Goal: Transaction & Acquisition: Purchase product/service

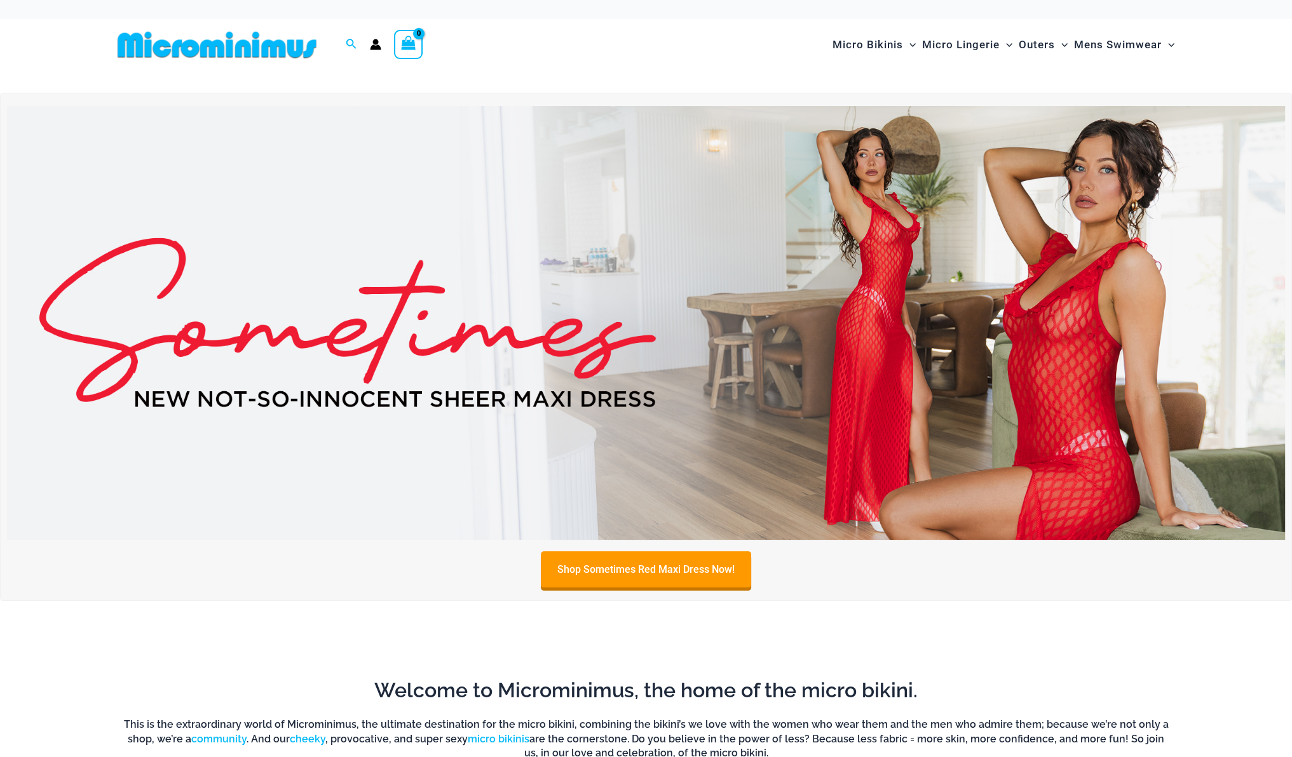
click at [702, 330] on img at bounding box center [646, 323] width 1278 height 434
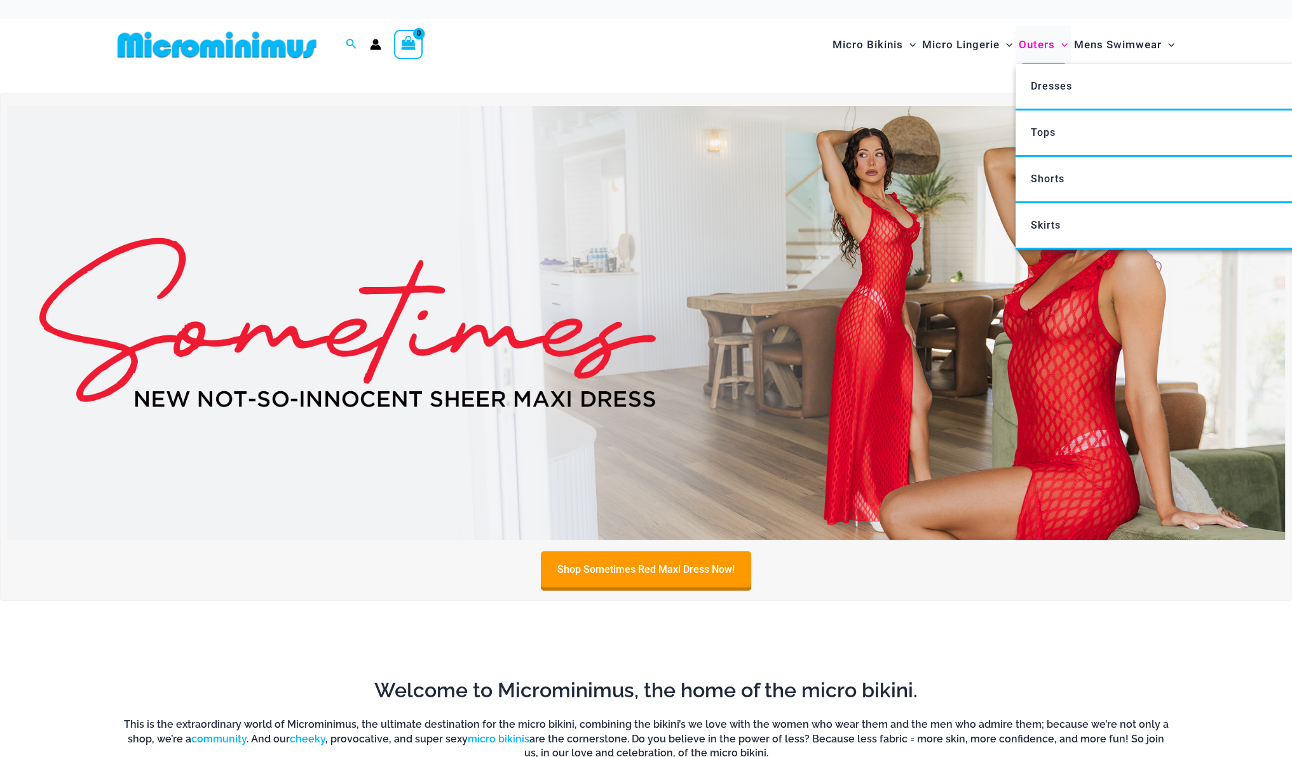
click at [1032, 43] on span "Outers" at bounding box center [1037, 45] width 36 height 32
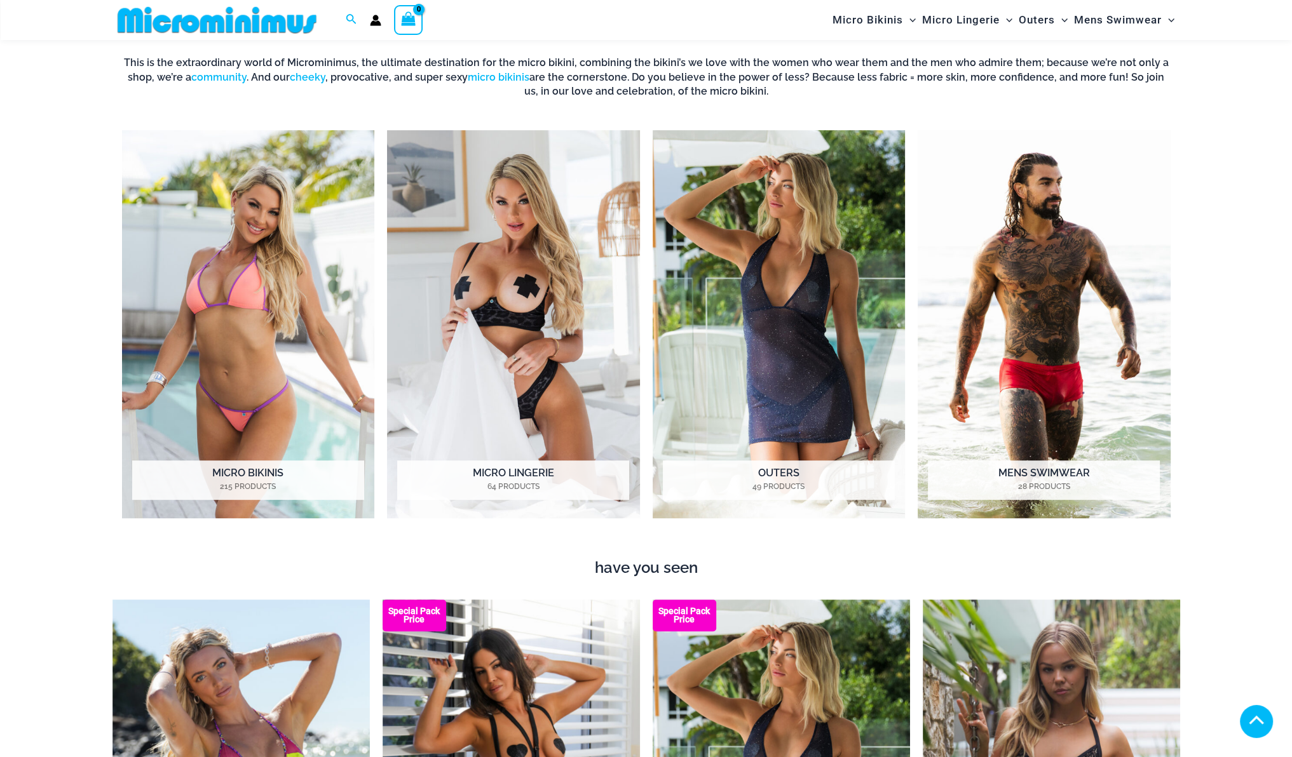
scroll to position [651, 0]
click at [700, 369] on img "Visit product category Outers" at bounding box center [779, 324] width 253 height 388
click at [184, 331] on img "Visit product category Micro Bikinis" at bounding box center [248, 324] width 253 height 388
click at [483, 252] on img "Visit product category Micro Lingerie" at bounding box center [513, 324] width 253 height 388
click at [691, 264] on img "Visit product category Outers" at bounding box center [779, 324] width 253 height 388
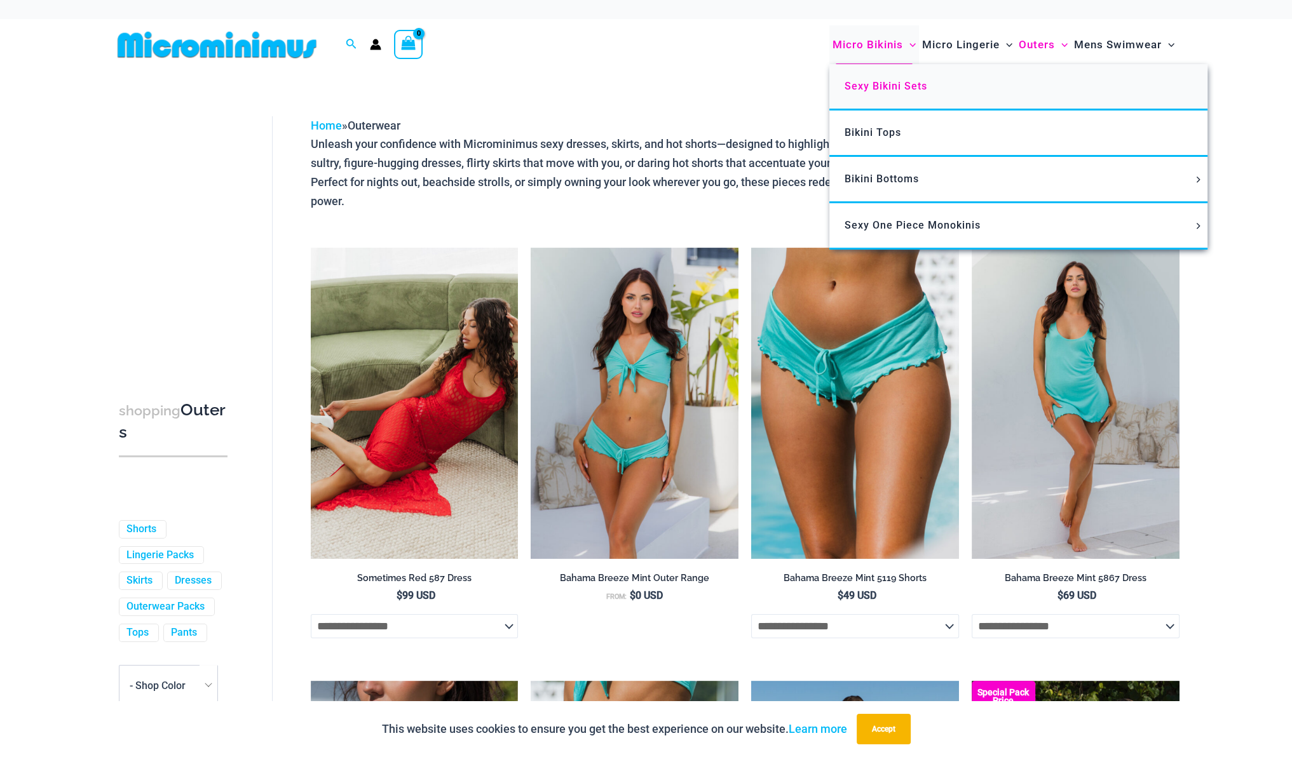
click at [878, 78] on link "Sexy Bikini Sets" at bounding box center [1018, 87] width 378 height 46
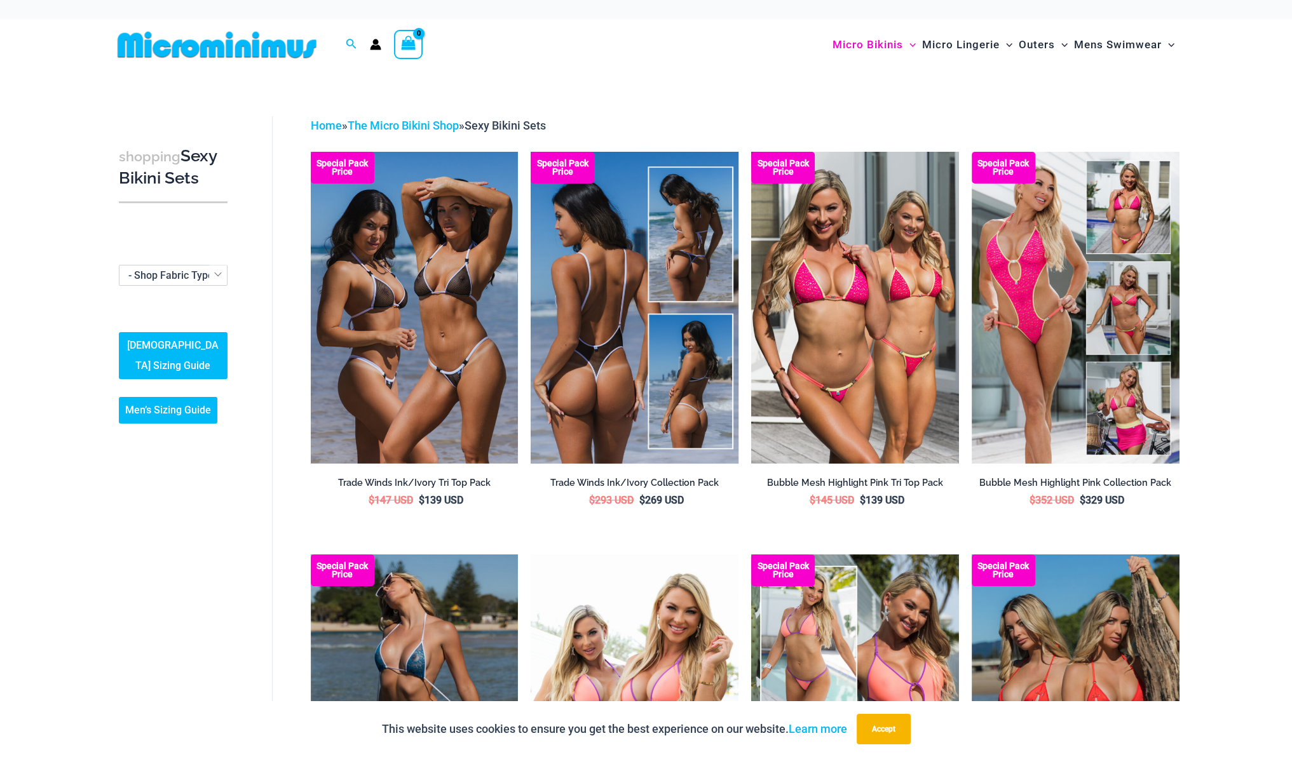
click at [625, 299] on img at bounding box center [635, 307] width 208 height 311
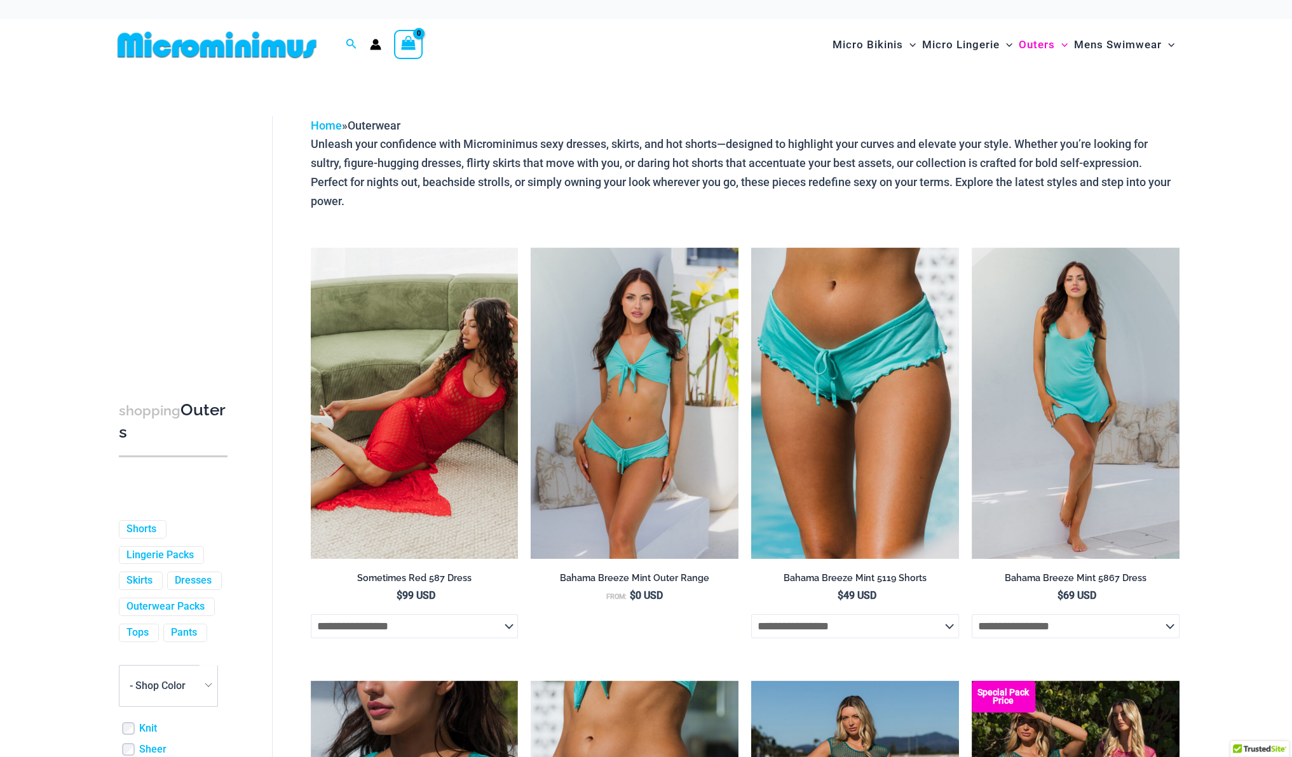
click at [311, 248] on img at bounding box center [311, 248] width 0 height 0
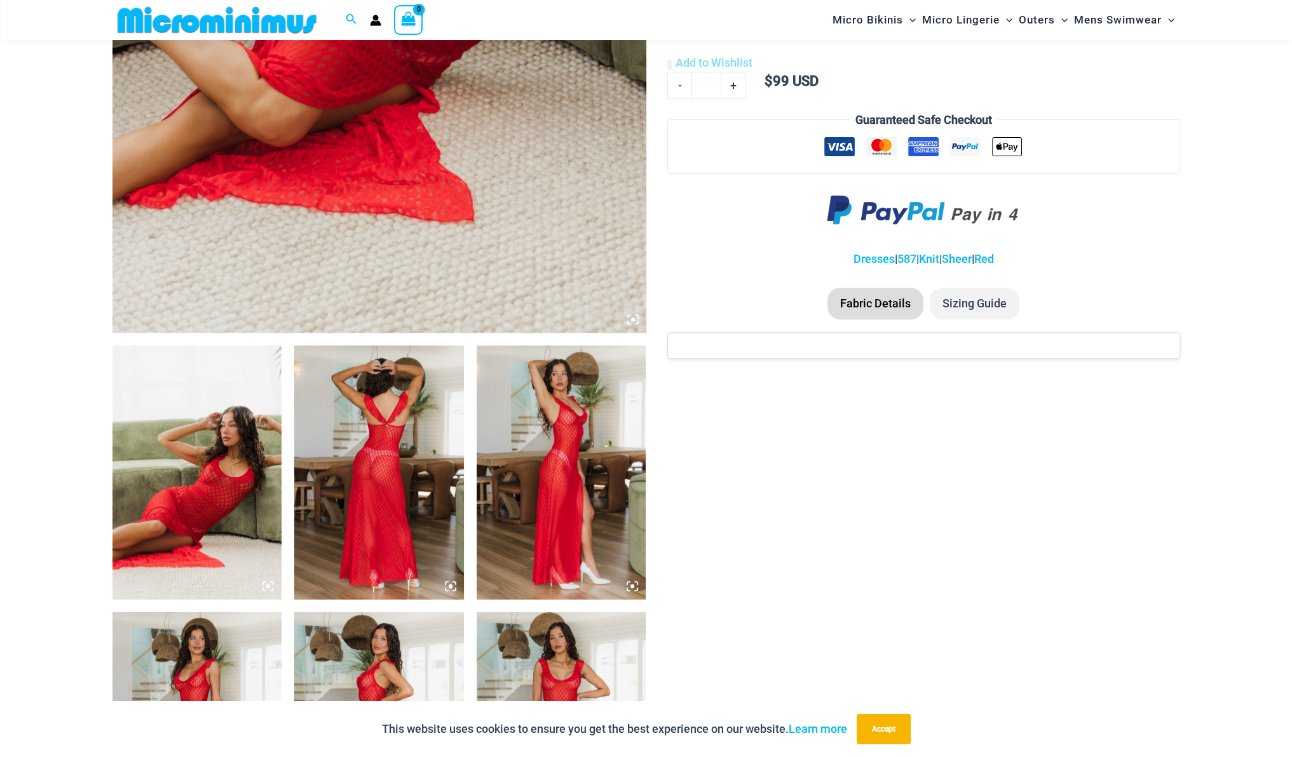
scroll to position [610, 0]
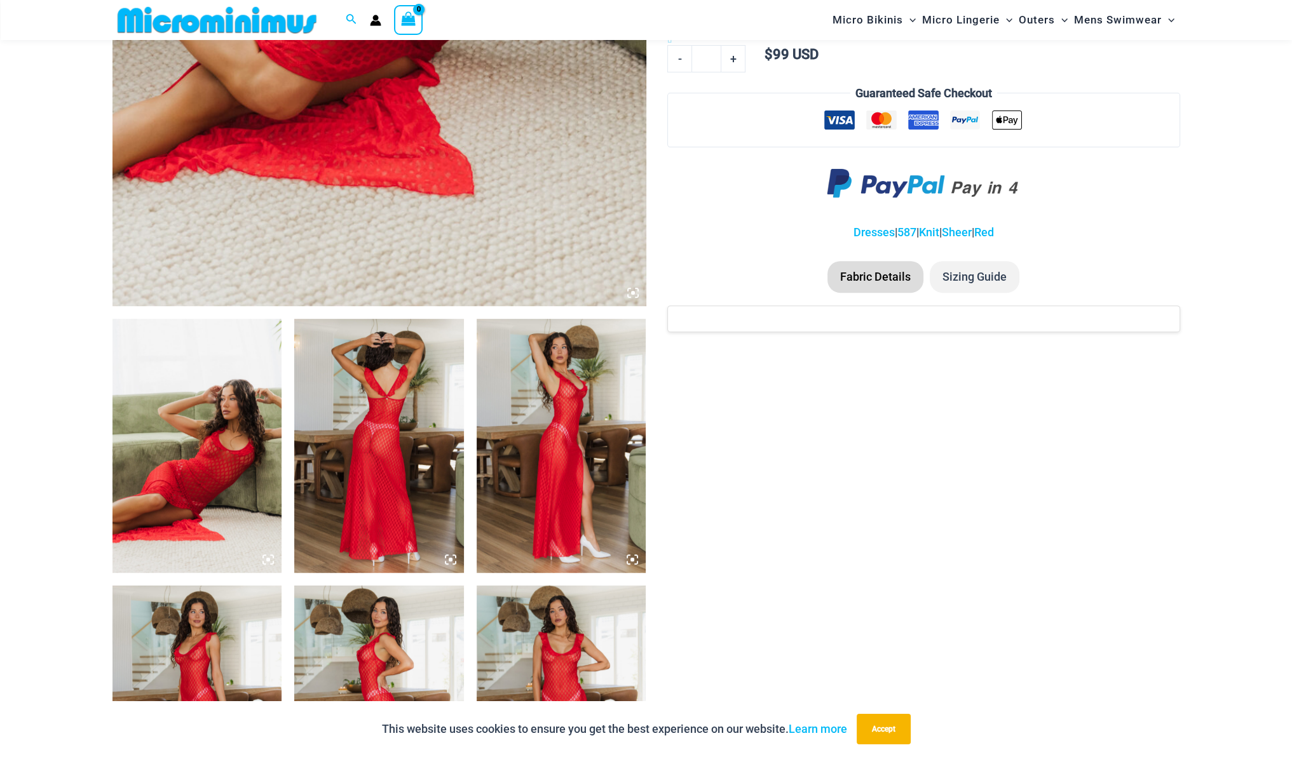
click at [201, 442] on img at bounding box center [197, 446] width 170 height 254
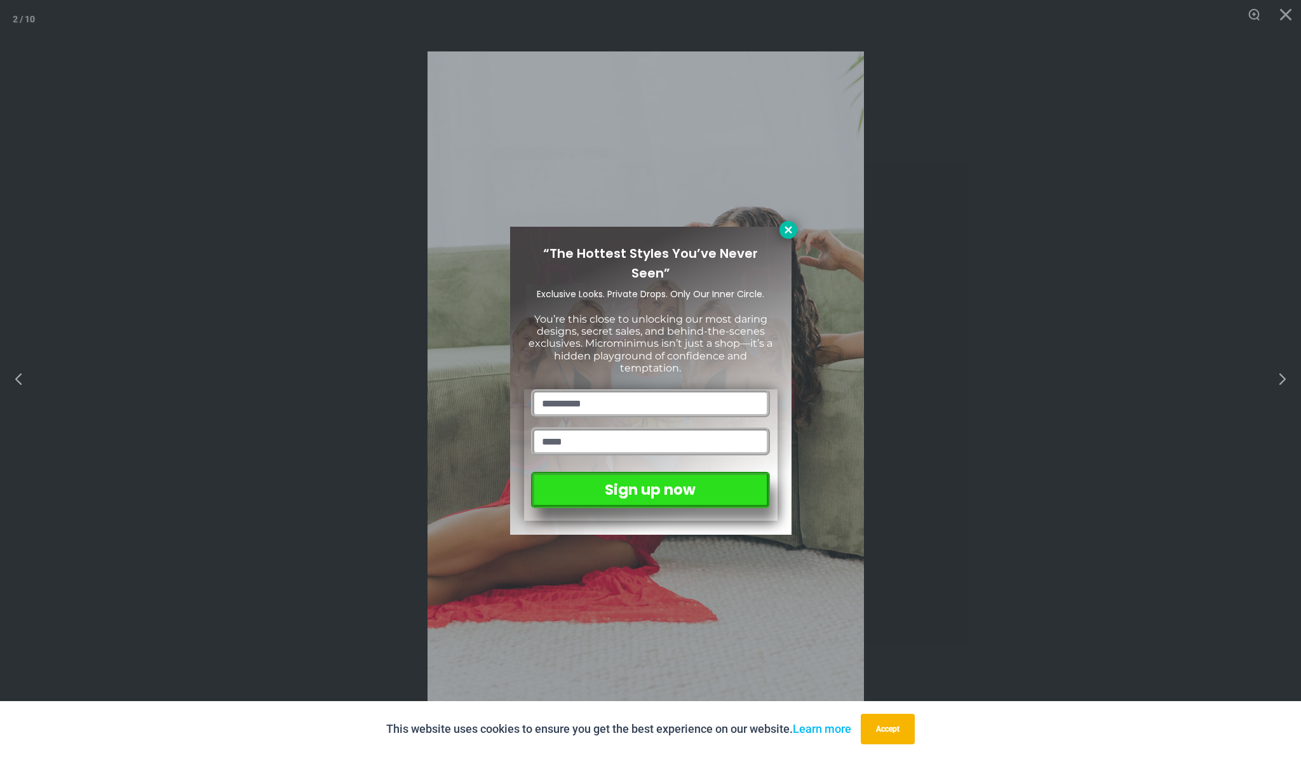
drag, startPoint x: 826, startPoint y: 369, endPoint x: 790, endPoint y: 222, distance: 151.8
click at [790, 222] on button at bounding box center [789, 230] width 18 height 18
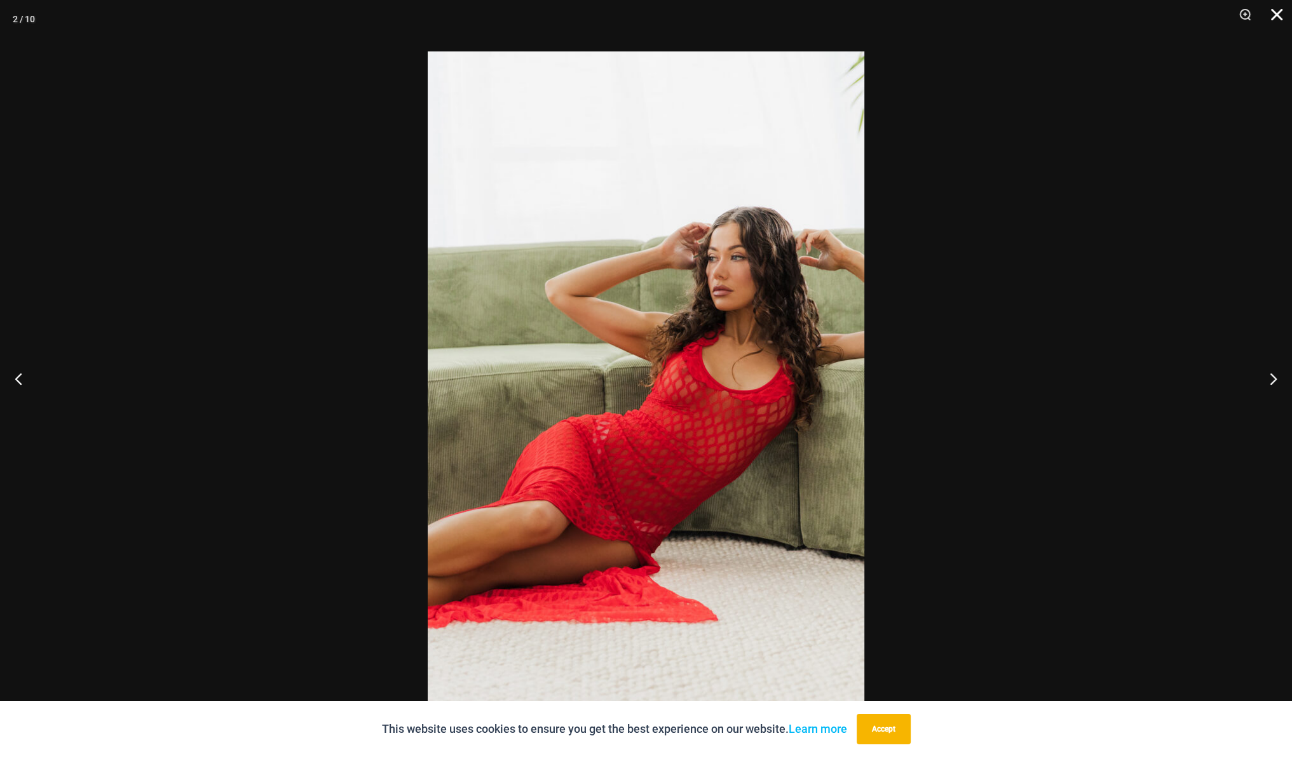
click at [1275, 14] on button "Close" at bounding box center [1272, 19] width 32 height 38
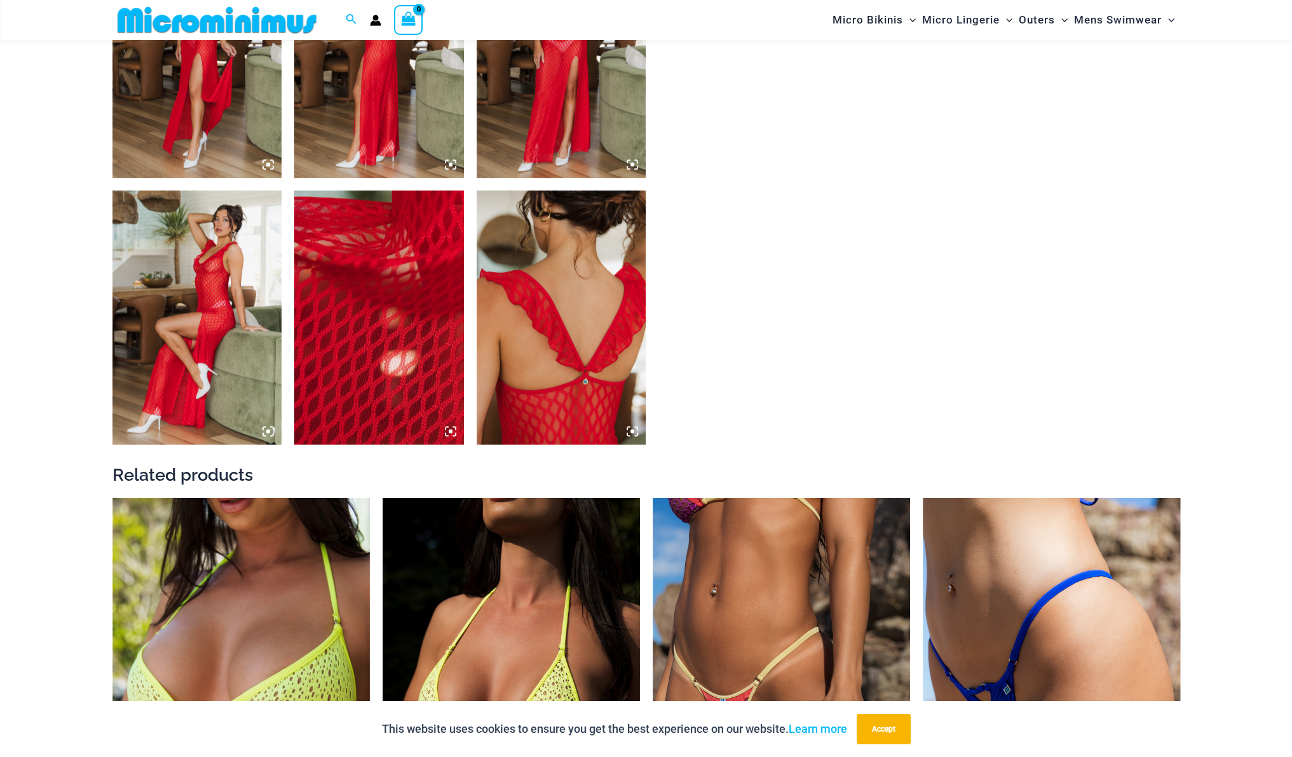
scroll to position [1934, 0]
